Goal: Task Accomplishment & Management: Manage account settings

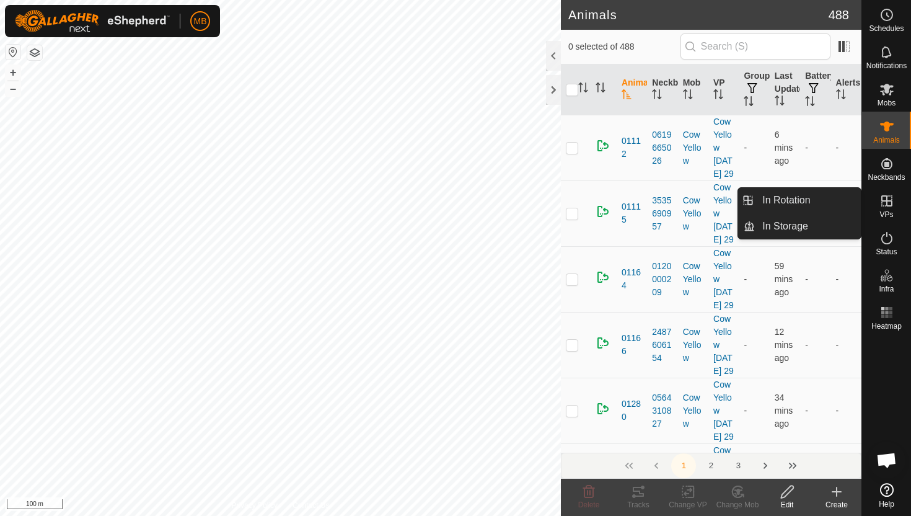
click at [887, 200] on icon at bounding box center [887, 200] width 11 height 11
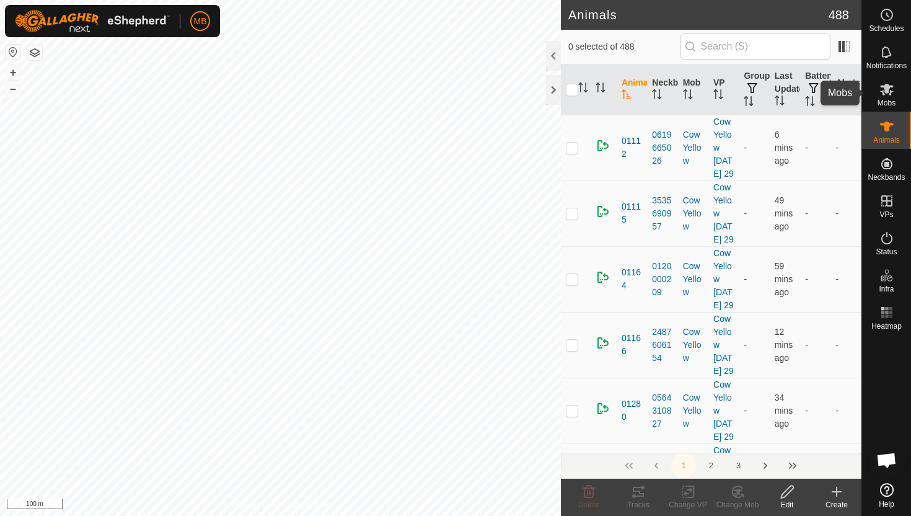
click at [887, 87] on icon at bounding box center [887, 90] width 14 height 12
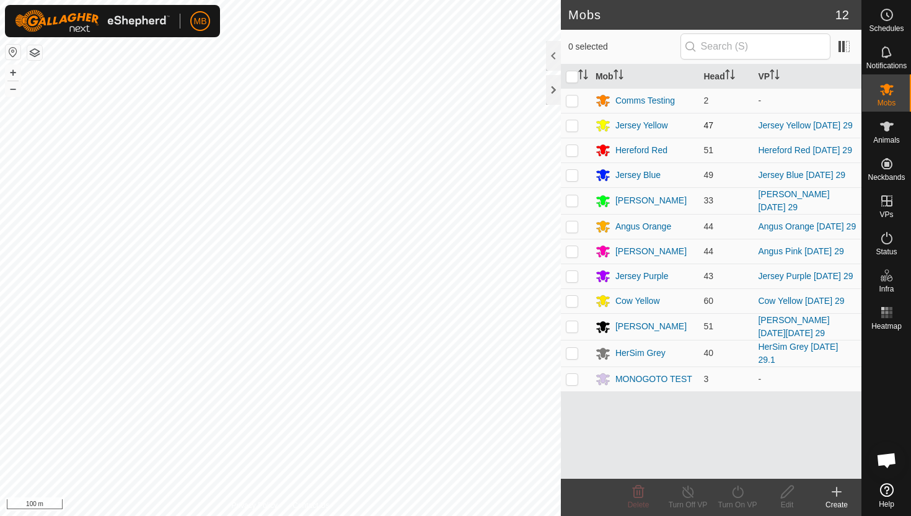
click at [575, 126] on p-checkbox at bounding box center [572, 125] width 12 height 10
checkbox input "true"
click at [738, 494] on icon at bounding box center [737, 491] width 15 height 15
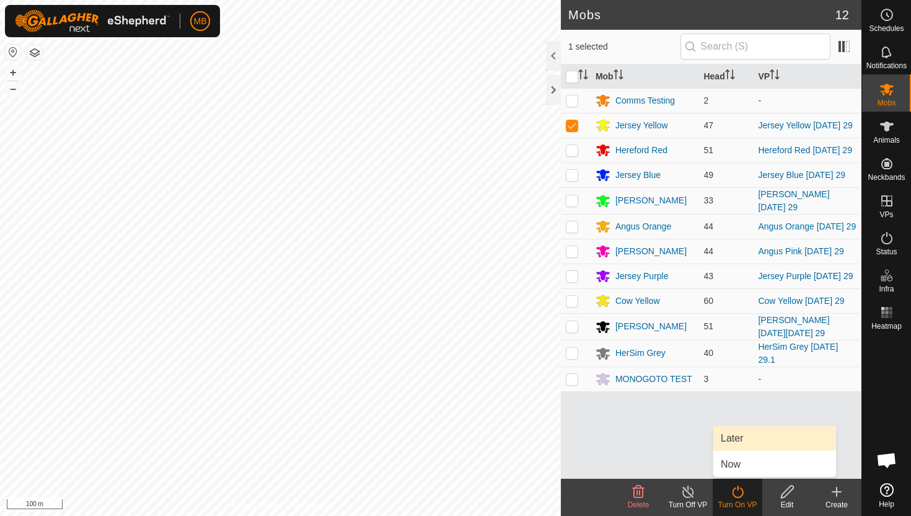
click at [740, 441] on link "Later" at bounding box center [775, 438] width 123 height 25
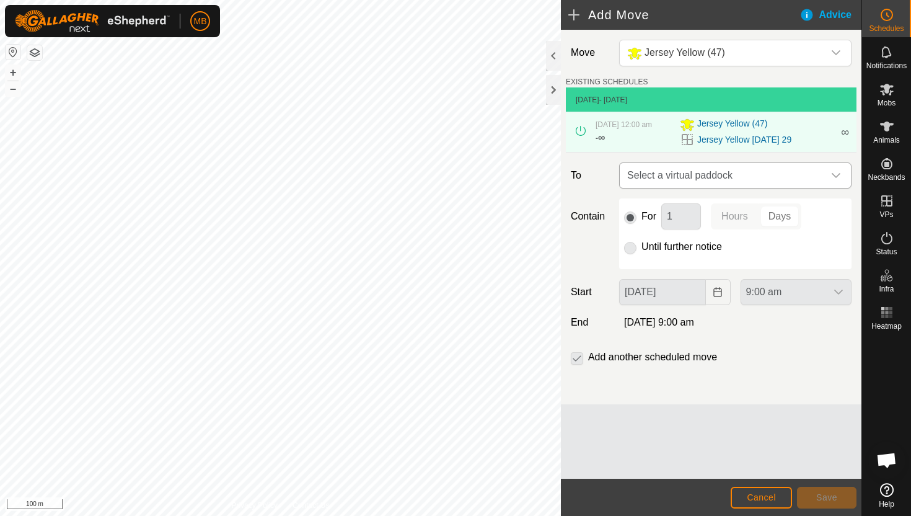
click at [838, 180] on icon "dropdown trigger" at bounding box center [836, 175] width 10 height 10
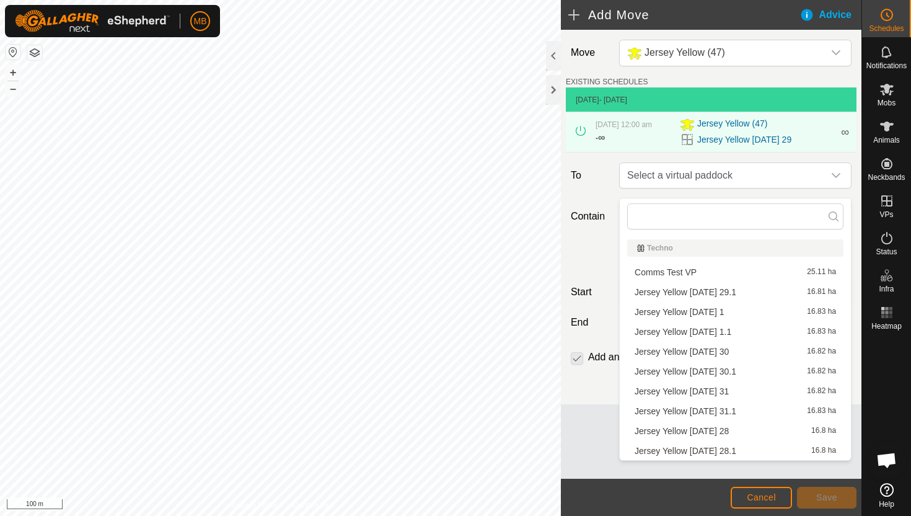
click at [744, 292] on li "Jersey Yellow Friday 29.1 16.81 ha" at bounding box center [735, 292] width 216 height 19
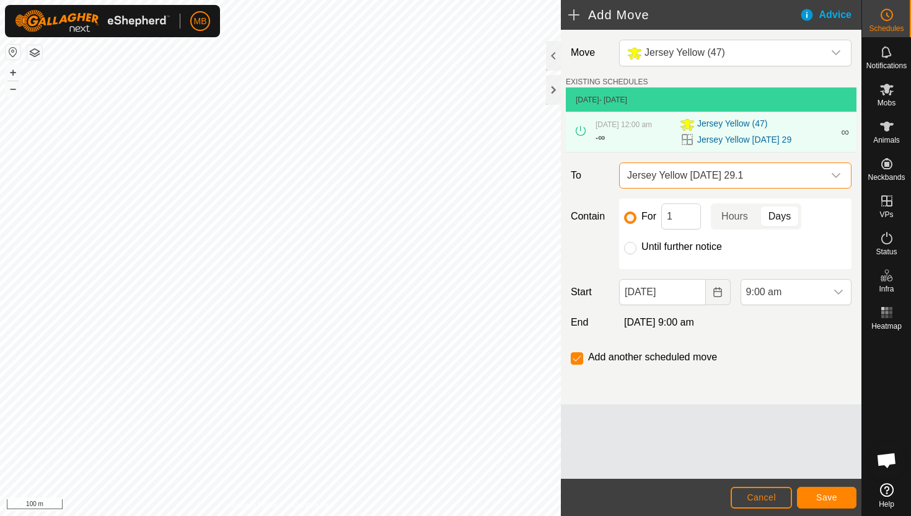
click at [646, 252] on label "Until further notice" at bounding box center [682, 247] width 81 height 10
click at [637, 254] on input "Until further notice" at bounding box center [630, 248] width 12 height 12
radio input "true"
checkbox input "false"
click at [821, 299] on span "9:00 am" at bounding box center [783, 292] width 85 height 25
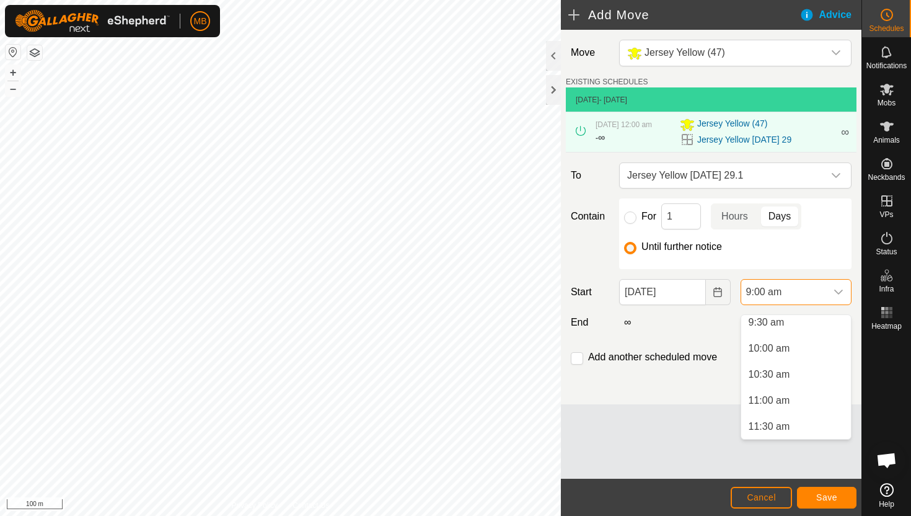
scroll to position [498, 0]
click at [811, 405] on li "11:00 am" at bounding box center [796, 401] width 110 height 25
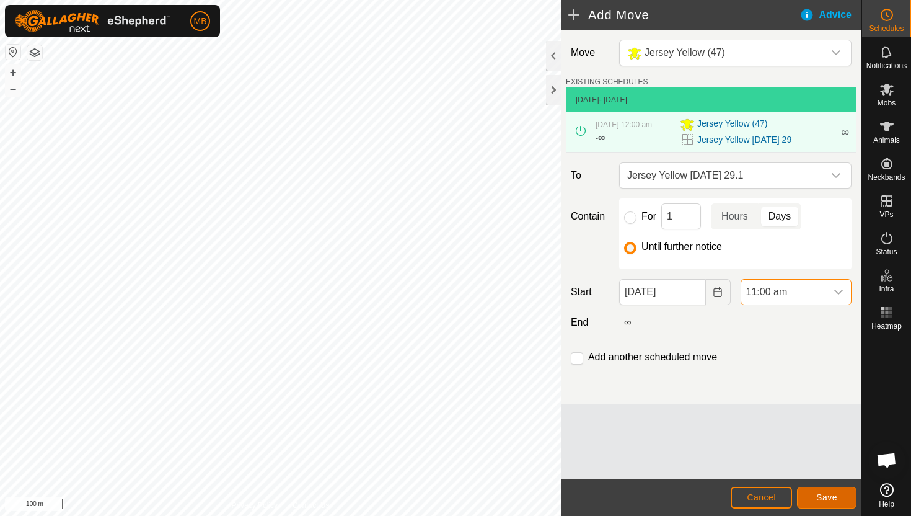
click at [820, 496] on span "Save" at bounding box center [826, 497] width 21 height 10
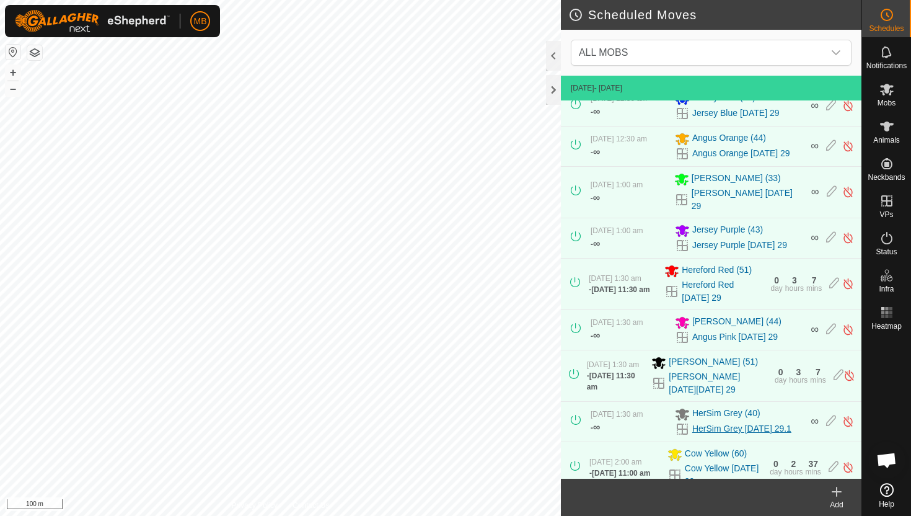
scroll to position [260, 0]
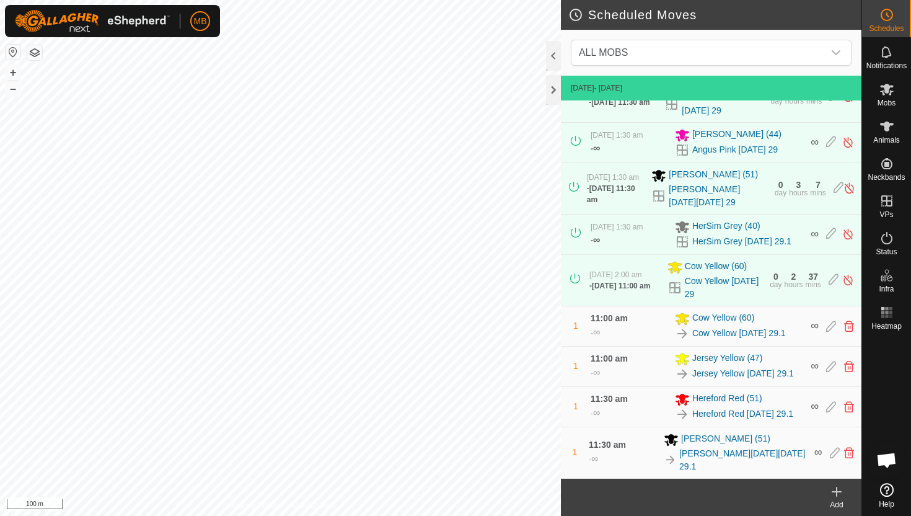
click at [298, 0] on html "MB Schedules Notifications Mobs Animals Neckbands VPs Status Infra Heatmap Help…" at bounding box center [455, 258] width 911 height 516
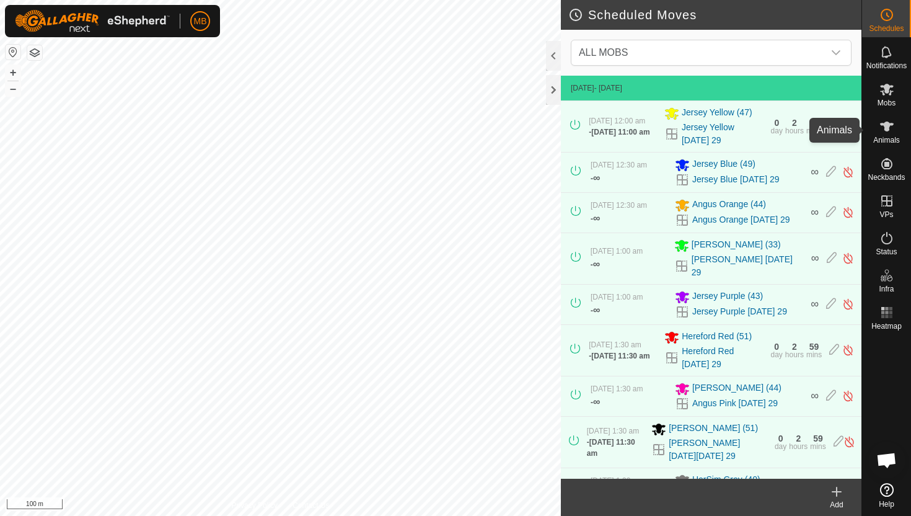
click at [890, 128] on icon at bounding box center [887, 126] width 15 height 15
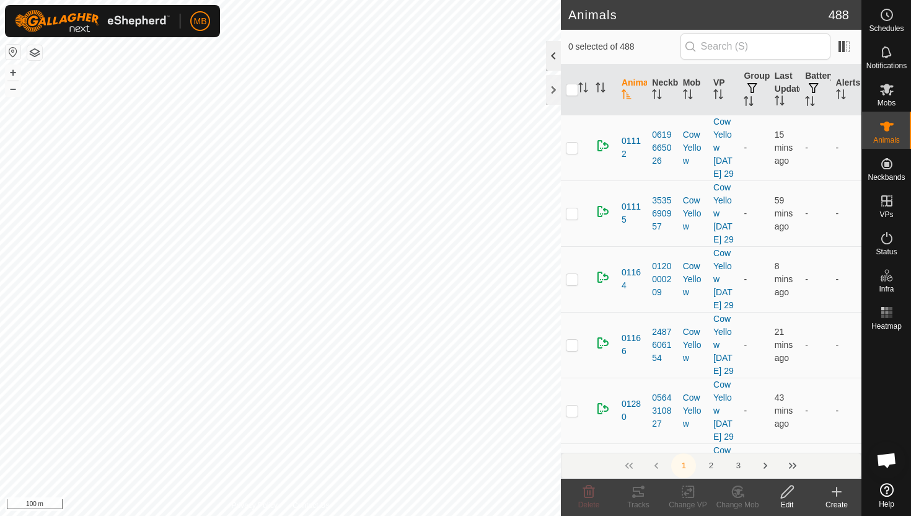
click at [555, 58] on div at bounding box center [553, 56] width 15 height 30
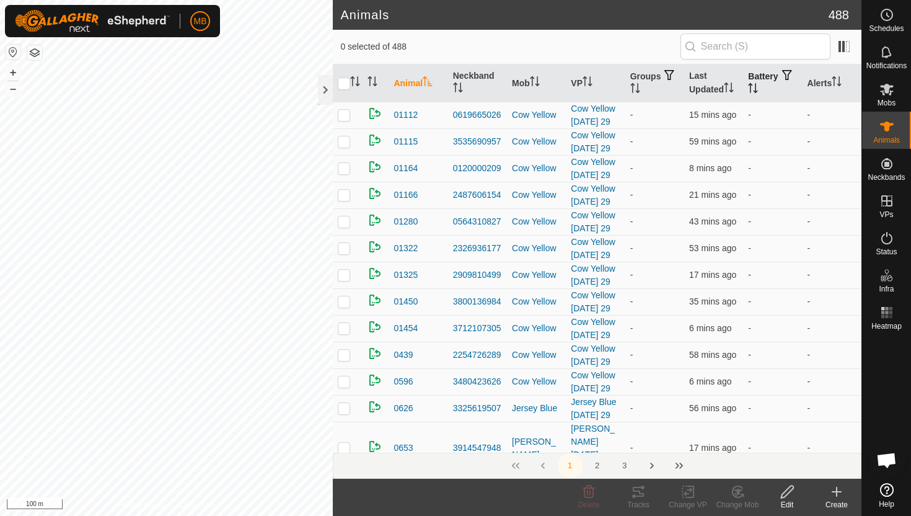
click at [758, 86] on icon "Activate to sort" at bounding box center [753, 88] width 10 height 10
